Goal: Contribute content

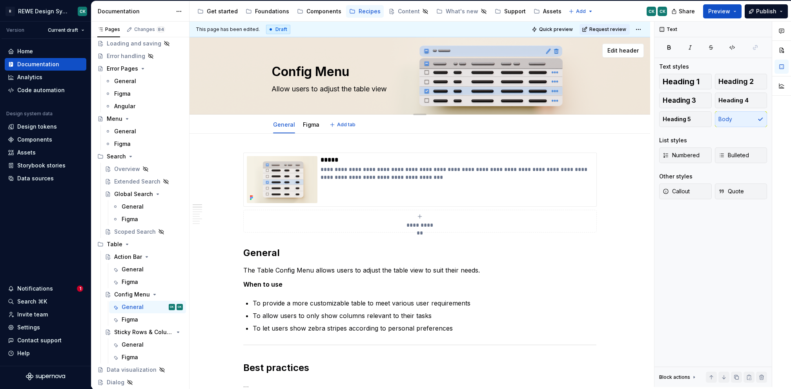
click at [394, 89] on textarea "Allow users to adjust the table view" at bounding box center [418, 89] width 296 height 13
click at [396, 89] on textarea "Allow users to adjust the table view" at bounding box center [418, 89] width 296 height 13
type textarea "*"
type textarea "Allow users to adjust the table view"
type textarea "*"
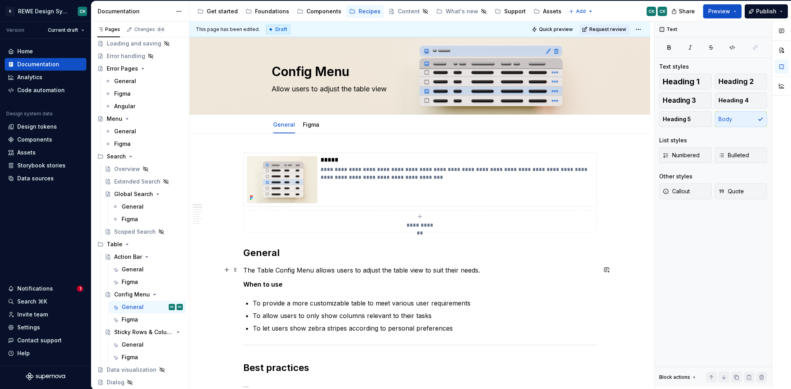
type textarea "Allow users to adjust the table view"
click at [316, 265] on p "The Table Config Menu allows users to adjust the table view to suit their needs." at bounding box center [419, 269] width 353 height 9
click at [316, 266] on p "The Table Config Menu allows users to adjust the table view to suit their needs." at bounding box center [419, 269] width 353 height 9
click at [315, 267] on p "The Table Config Menu allows users to adjust the table view to suit their needs." at bounding box center [419, 269] width 353 height 9
click at [315, 268] on p "The Table Config Menu allows users to adjust the table view to suit their needs." at bounding box center [419, 269] width 353 height 9
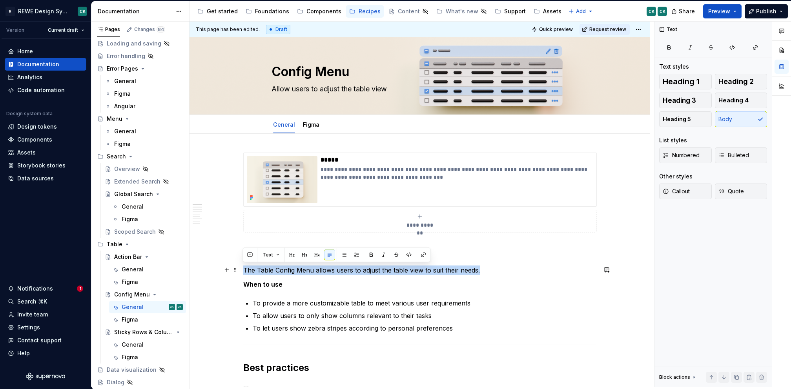
click at [315, 269] on p "The Table Config Menu allows users to adjust the table view to suit their needs." at bounding box center [419, 269] width 353 height 9
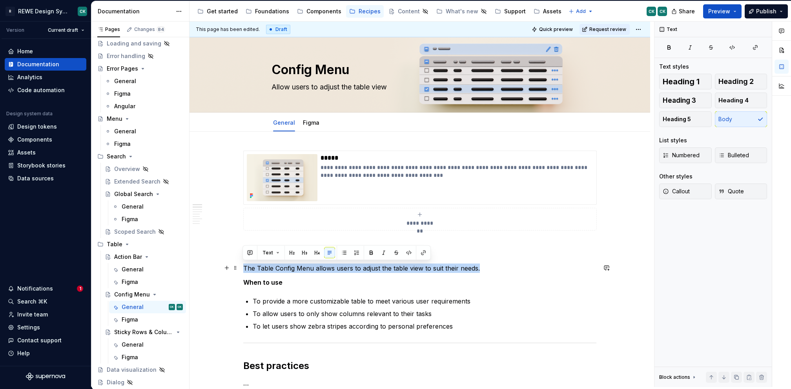
click at [338, 269] on p "The Table Config Menu allows users to adjust the table view to suit their needs." at bounding box center [419, 268] width 353 height 9
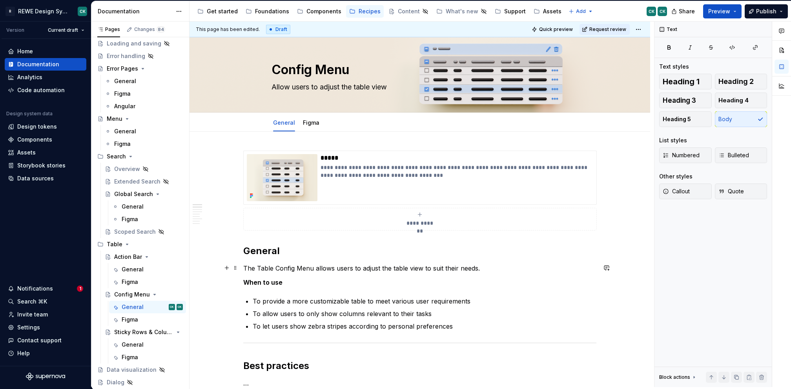
drag, startPoint x: 313, startPoint y: 269, endPoint x: 479, endPoint y: 265, distance: 166.3
click at [479, 265] on p "The Table Config Menu allows users to adjust the table view to suit their needs." at bounding box center [419, 268] width 353 height 9
drag, startPoint x: 476, startPoint y: 265, endPoint x: 309, endPoint y: 267, distance: 167.1
click at [309, 267] on p "The Table Config Menu allows users to adjust the table view to suit their needs." at bounding box center [419, 268] width 353 height 9
click at [291, 297] on p "To provide a more customizable table to meet various user requirements" at bounding box center [425, 300] width 344 height 9
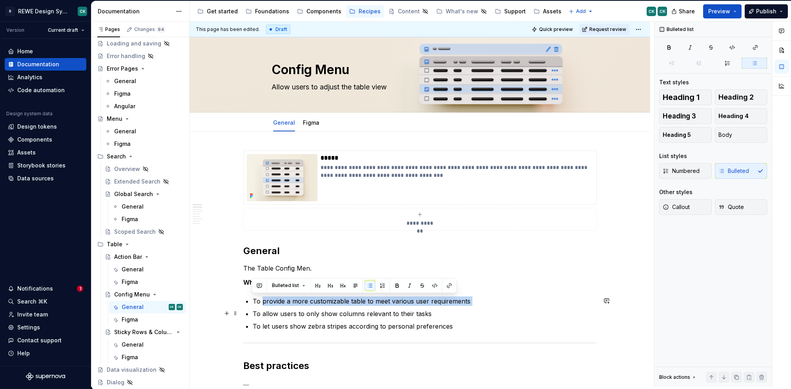
drag, startPoint x: 260, startPoint y: 302, endPoint x: 417, endPoint y: 305, distance: 156.5
click at [417, 305] on ul "To provide a more customizable table to meet various user requirements To allow…" at bounding box center [425, 313] width 344 height 35
click at [458, 312] on p "To allow users to only show columns relevant to their tasks" at bounding box center [425, 313] width 344 height 9
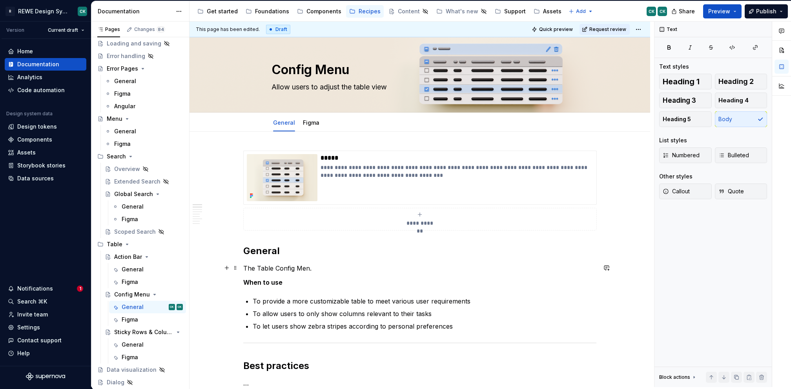
click at [279, 270] on p "The Table Config Men." at bounding box center [419, 268] width 353 height 9
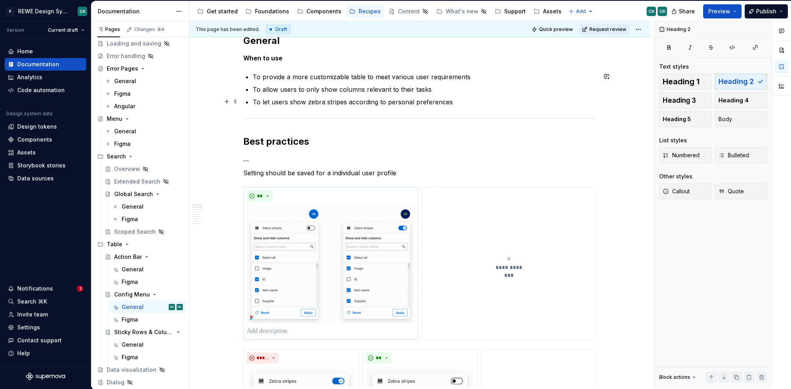
scroll to position [262, 0]
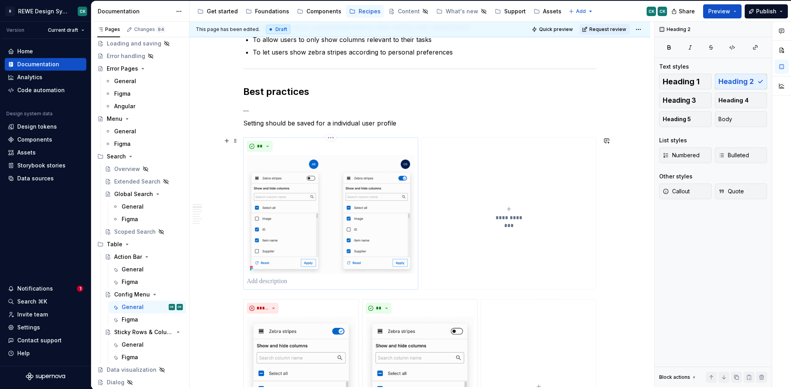
click at [269, 281] on p at bounding box center [331, 281] width 168 height 9
type textarea "*"
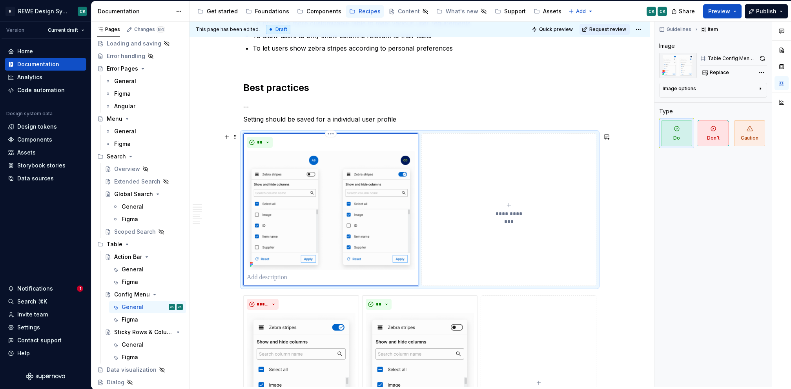
scroll to position [269, 0]
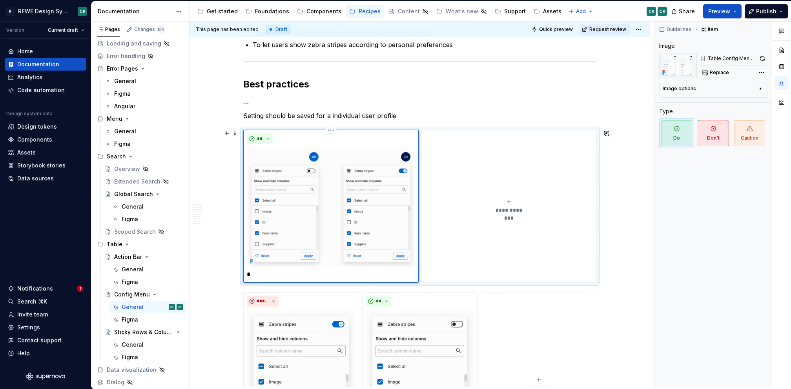
type textarea "*"
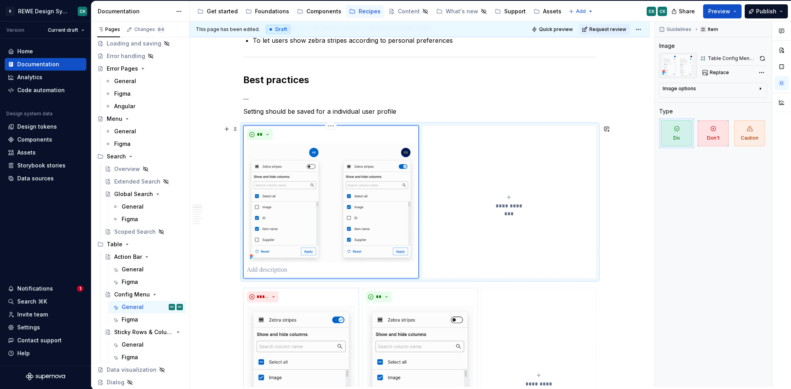
scroll to position [277, 0]
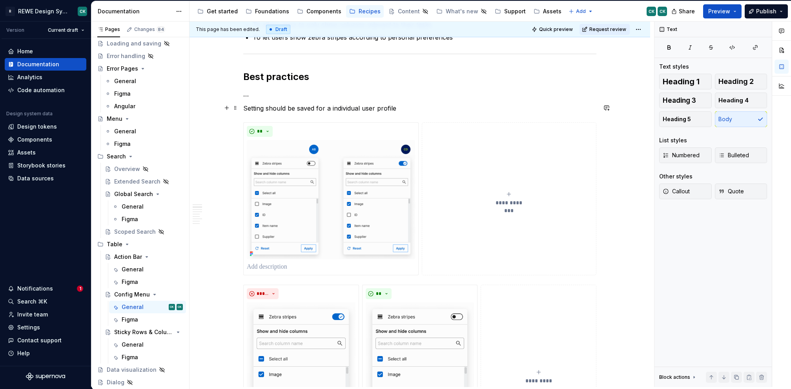
click at [409, 109] on p "Setting should be saved for a individual user profile" at bounding box center [419, 108] width 353 height 9
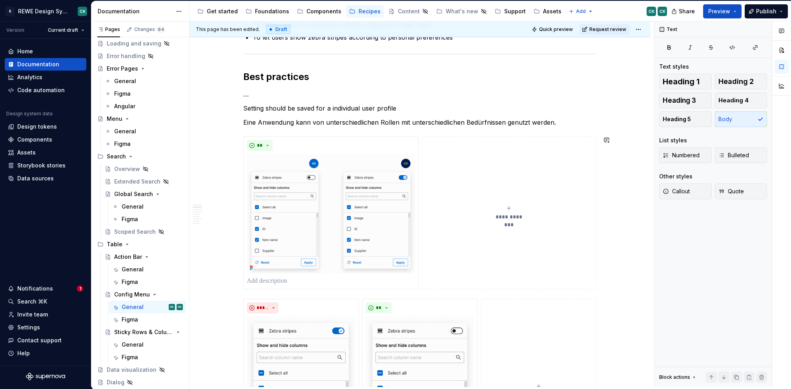
scroll to position [279, 0]
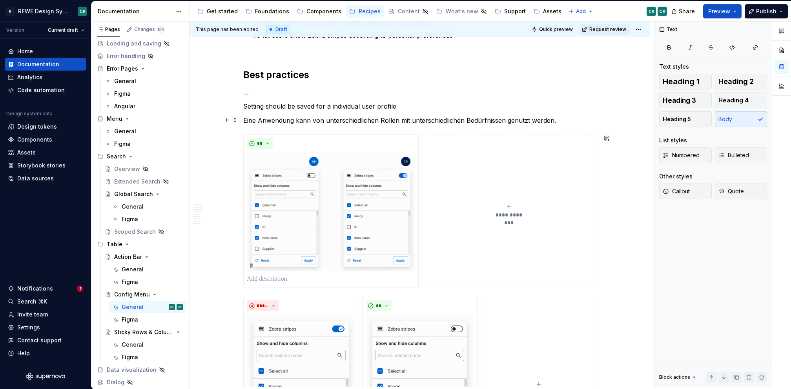
click at [338, 116] on p "Eine Anwendung kann von unterschiedlichen Rollen mit unterschiedlichen Bedürfni…" at bounding box center [419, 120] width 353 height 9
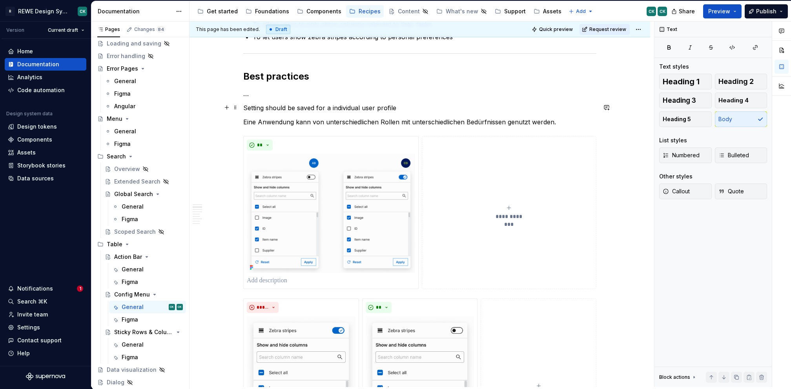
scroll to position [277, 0]
click at [558, 122] on p "Eine Anwendung kann von unterschiedlichen Rollen mit unterschiedlichen Bedürfni…" at bounding box center [419, 122] width 353 height 9
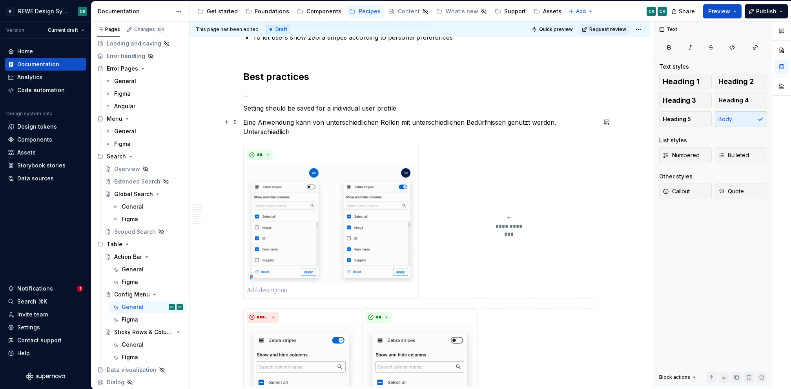
click at [276, 131] on p "Eine Anwendung kann von unterschiedlichen Rollen mit unterschiedlichen Bedürfni…" at bounding box center [419, 127] width 353 height 19
click at [473, 131] on p "Eine Anwendung kann von unterschiedlichen Rollen mit unterschiedlichen Bedürfni…" at bounding box center [419, 127] width 353 height 19
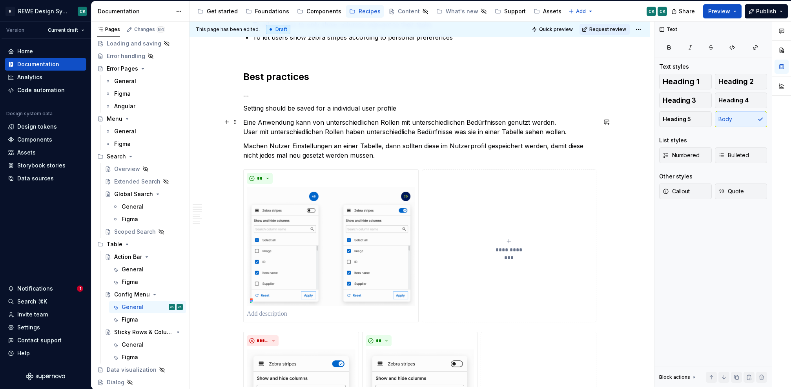
click at [397, 120] on p "Eine Anwendung kann von unterschiedlichen Rollen mit unterschiedlichen Bedürfni…" at bounding box center [419, 127] width 353 height 19
click at [497, 118] on p "Eine Anwendung kann von unterschiedlichen Rollen mit unterschiedlichen Bedürfni…" at bounding box center [419, 127] width 353 height 19
drag, startPoint x: 538, startPoint y: 119, endPoint x: 238, endPoint y: 118, distance: 299.6
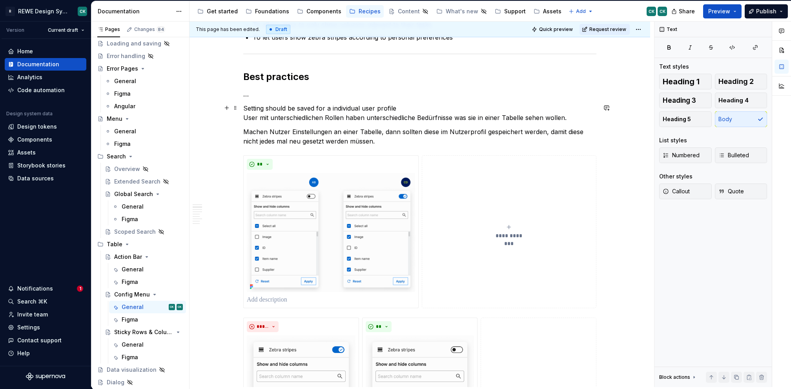
click at [573, 114] on p "Setting should be saved for a individual user profile User mit unterschiedliche…" at bounding box center [419, 113] width 353 height 19
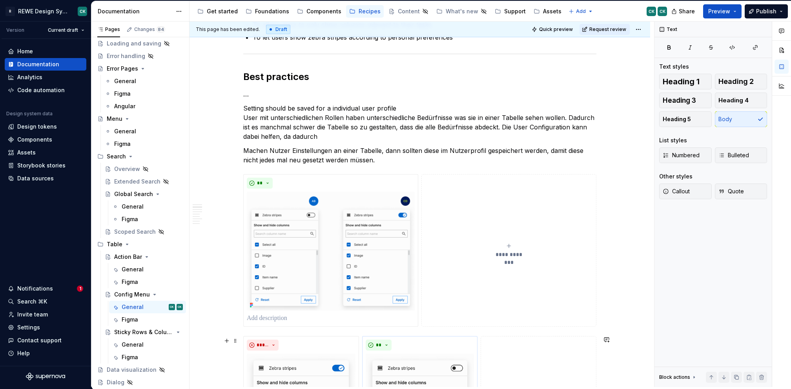
scroll to position [276, 0]
type textarea "*"
